Goal: Navigation & Orientation: Go to known website

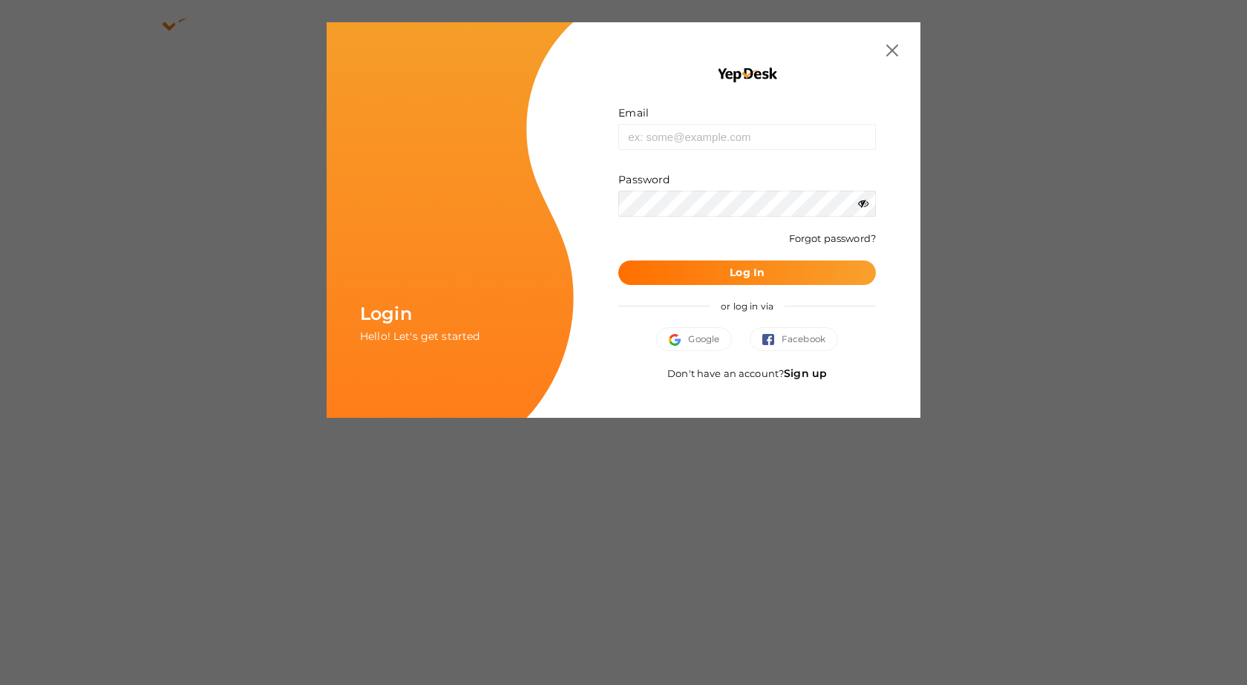
click at [894, 61] on div "Email Invalid email. Password Wrong Credentials Forgot password? Log In or log …" at bounding box center [747, 220] width 302 height 351
click at [898, 50] on div "Email Invalid email. Password Wrong Credentials Forgot password? Log In or log …" at bounding box center [747, 220] width 347 height 396
click at [890, 50] on img at bounding box center [892, 51] width 12 height 12
